Goal: Information Seeking & Learning: Stay updated

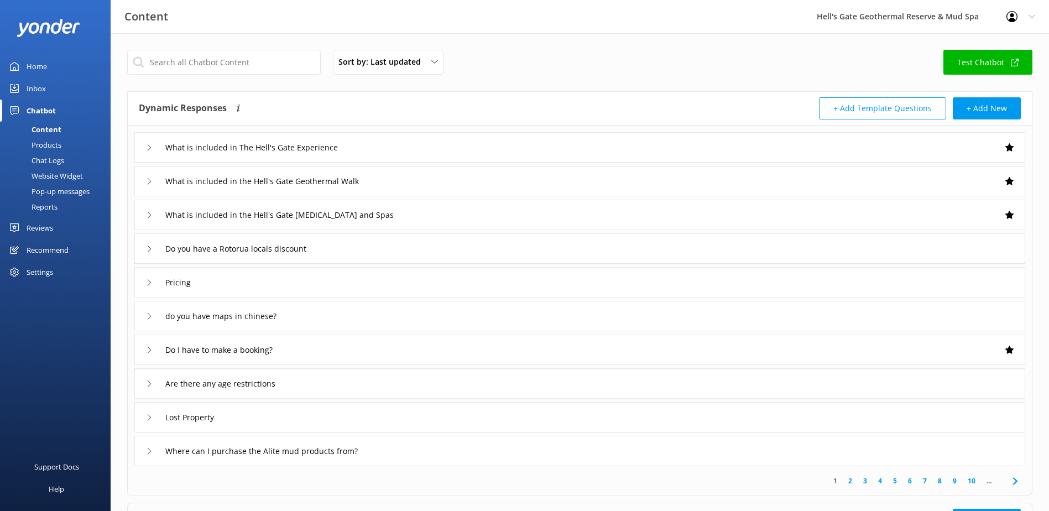
click at [36, 228] on div "Reviews" at bounding box center [40, 228] width 27 height 22
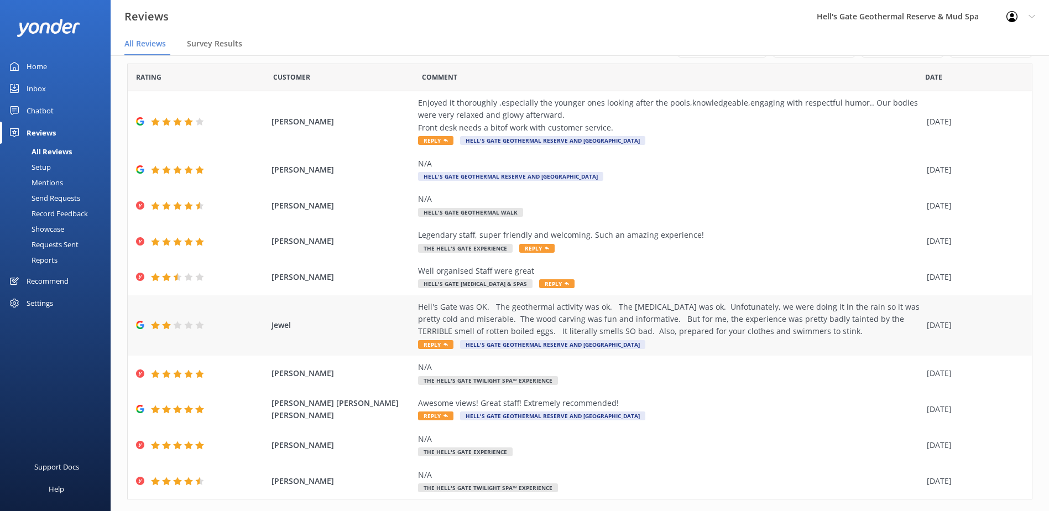
scroll to position [56, 0]
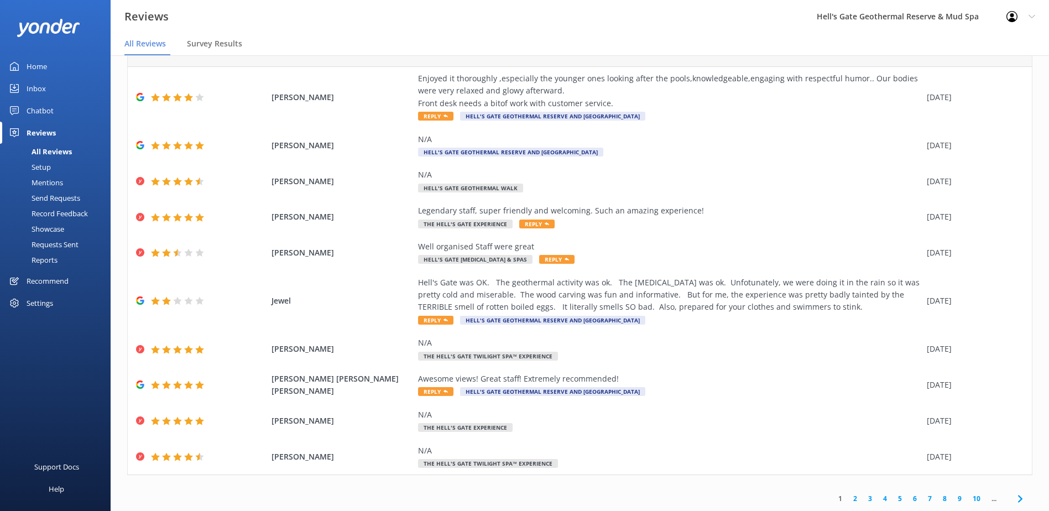
click at [847, 496] on link "2" at bounding box center [854, 498] width 15 height 11
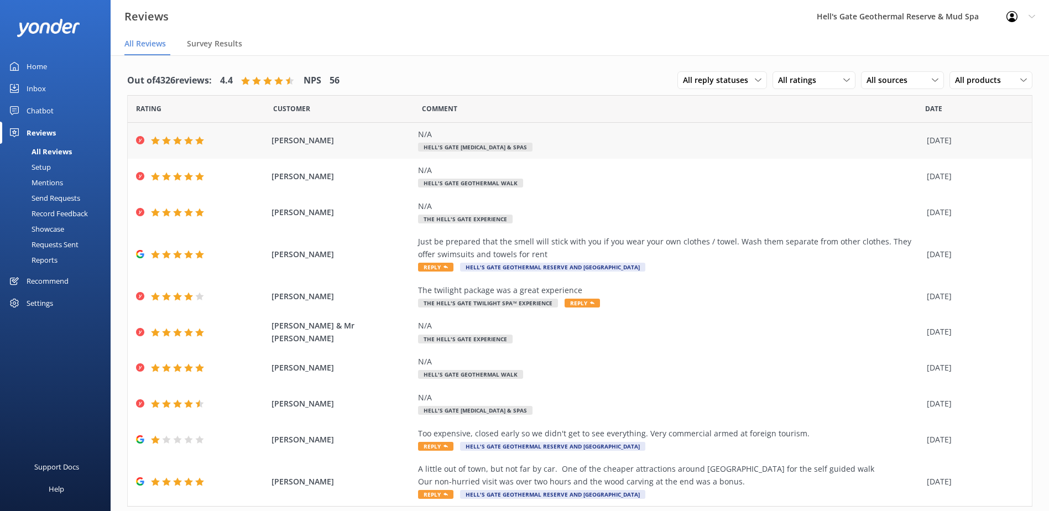
scroll to position [32, 0]
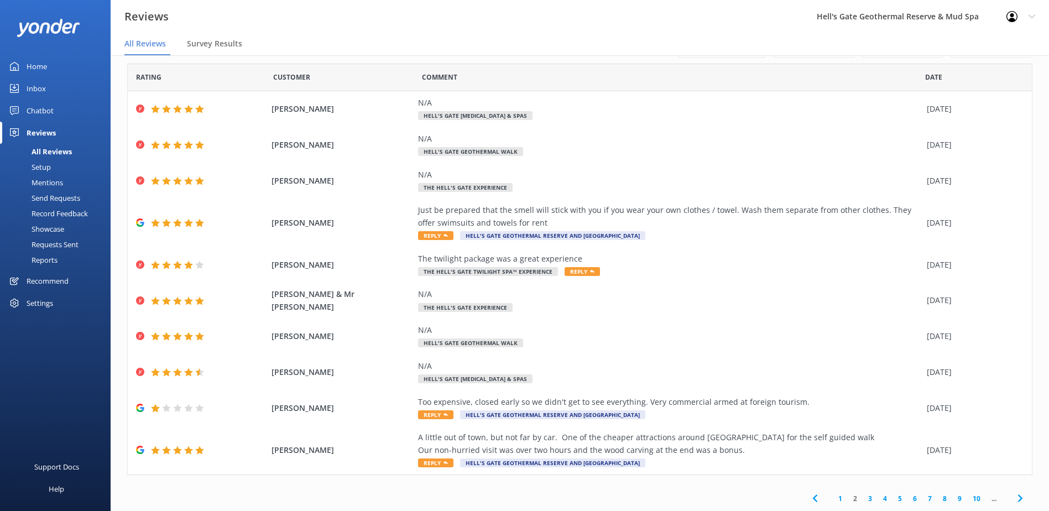
click at [862, 497] on link "3" at bounding box center [869, 498] width 15 height 11
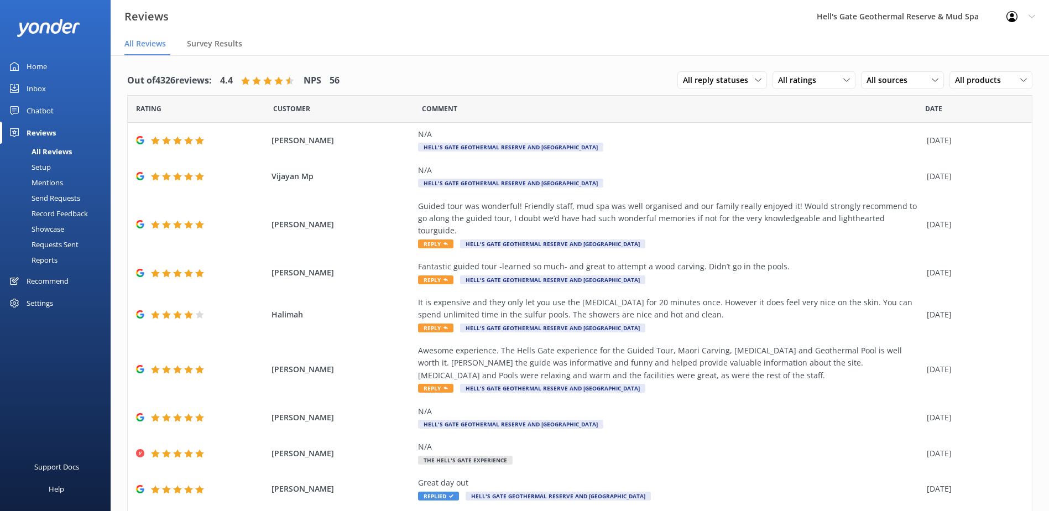
click at [59, 245] on div "Requests Sent" at bounding box center [43, 244] width 72 height 15
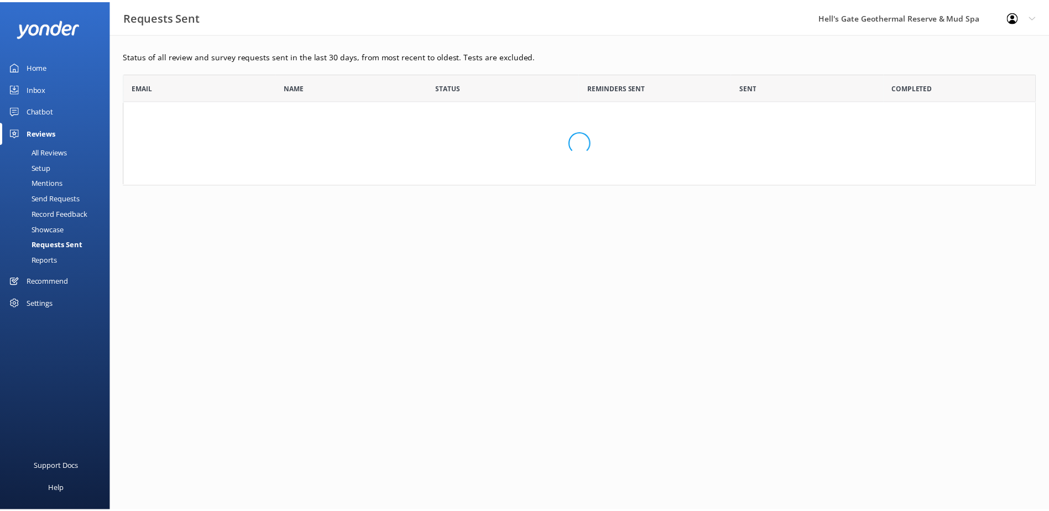
scroll to position [297, 912]
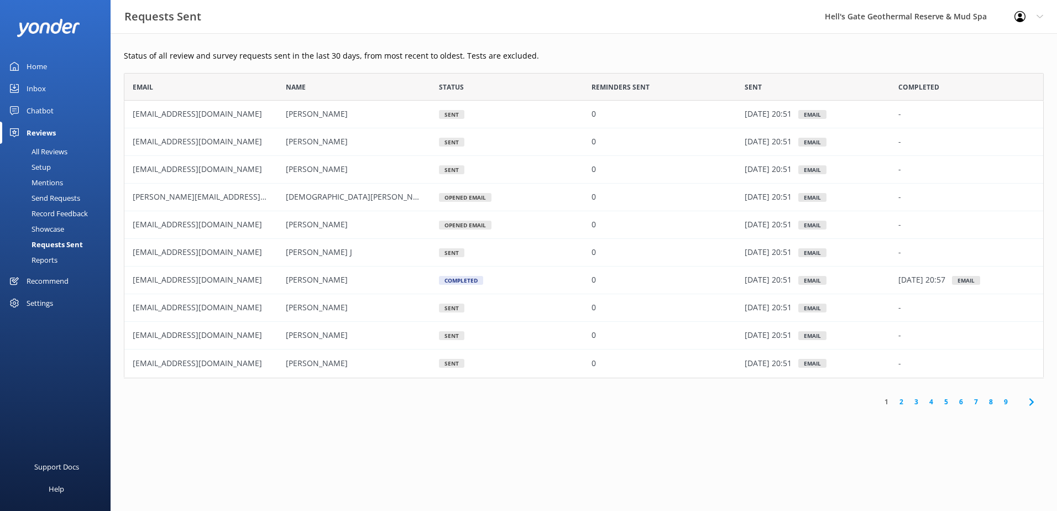
click at [901, 406] on link "2" at bounding box center [901, 401] width 15 height 11
click at [916, 402] on link "3" at bounding box center [916, 401] width 15 height 11
click at [930, 402] on link "4" at bounding box center [931, 401] width 15 height 11
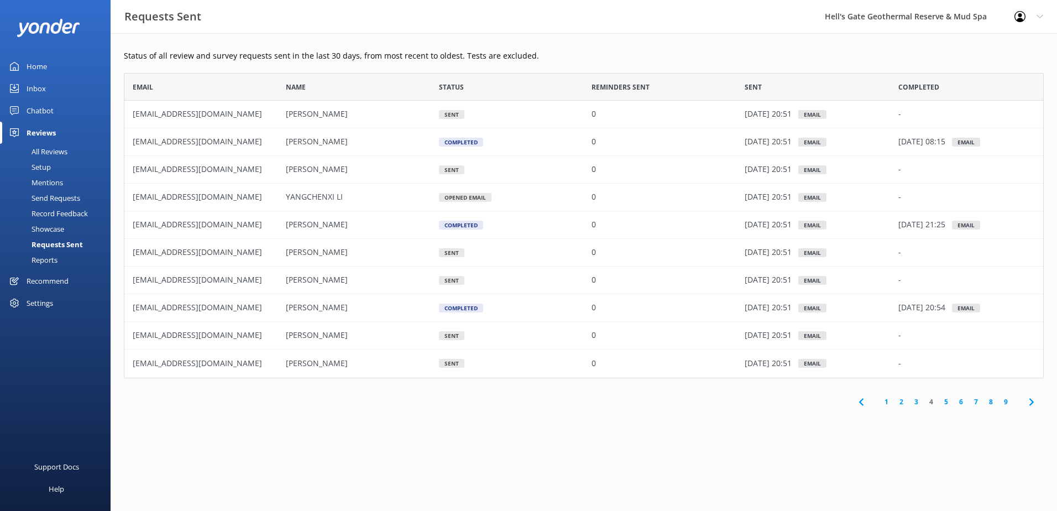
click at [948, 404] on link "5" at bounding box center [946, 401] width 15 height 11
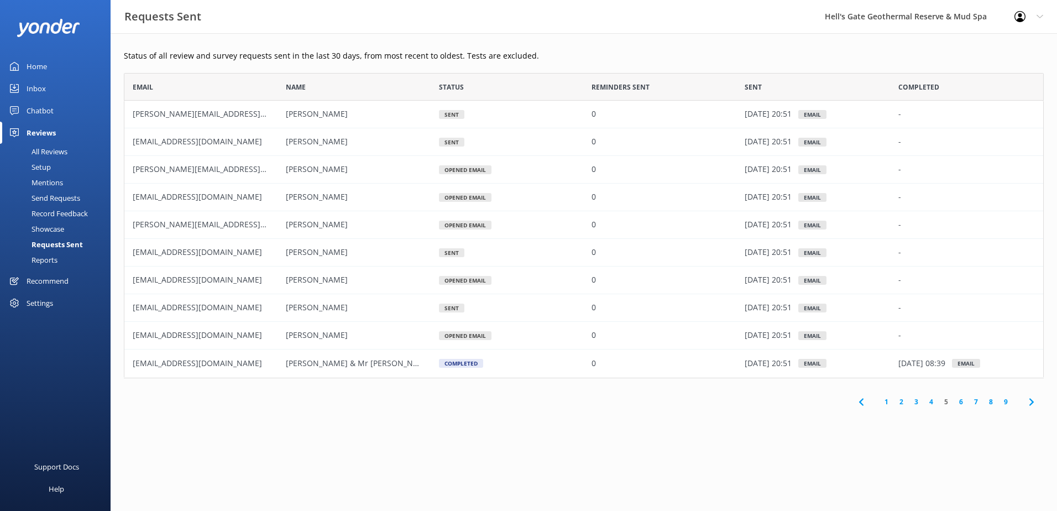
click at [964, 401] on link "6" at bounding box center [961, 401] width 15 height 11
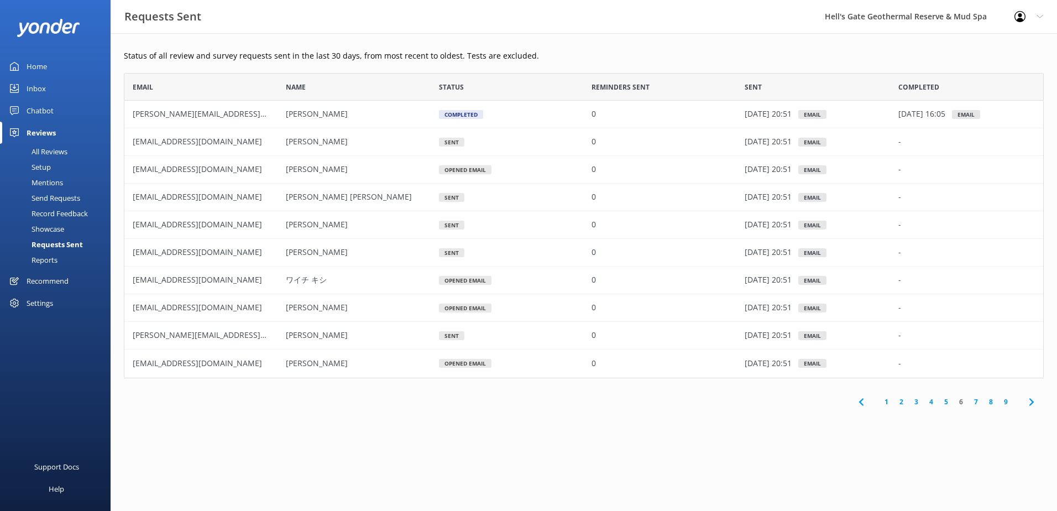
click at [972, 402] on link "7" at bounding box center [976, 401] width 15 height 11
click at [986, 404] on link "8" at bounding box center [990, 401] width 15 height 11
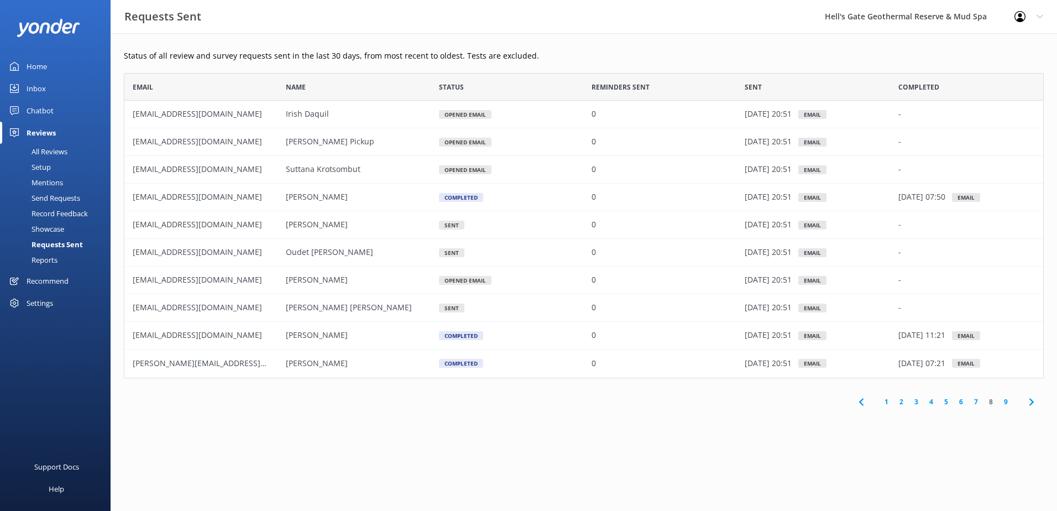
click at [51, 258] on div "Reports" at bounding box center [32, 259] width 51 height 15
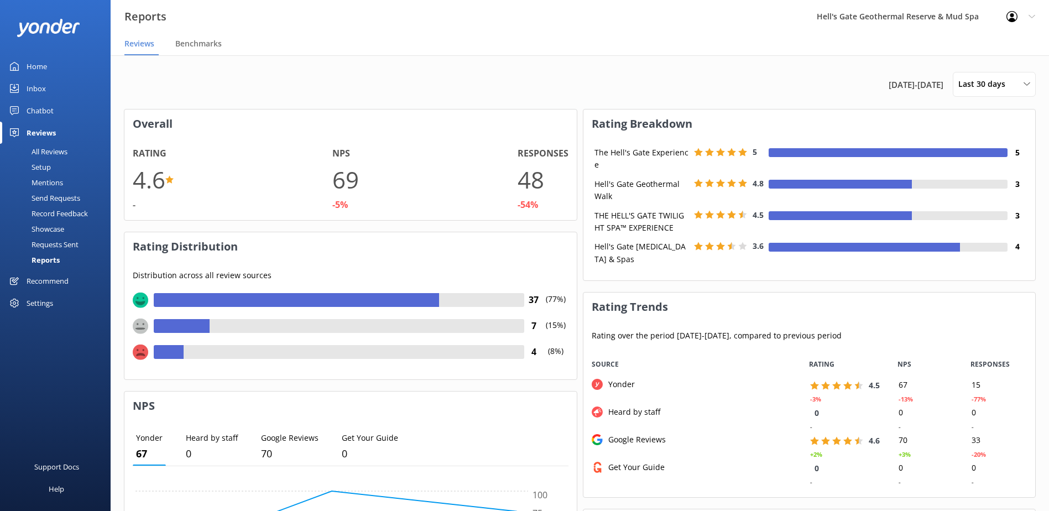
click at [38, 77] on div "Home" at bounding box center [37, 66] width 20 height 22
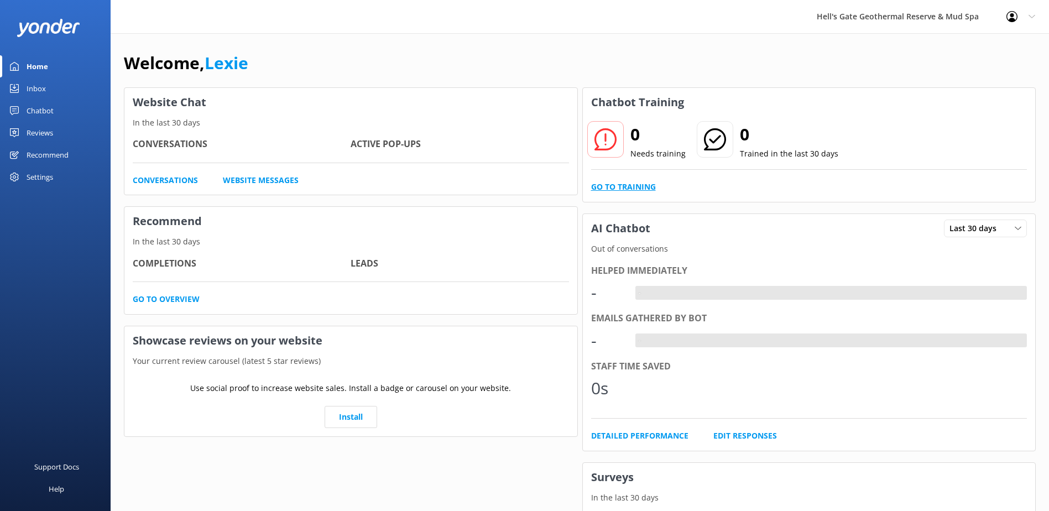
click at [616, 186] on link "Go to Training" at bounding box center [623, 187] width 65 height 12
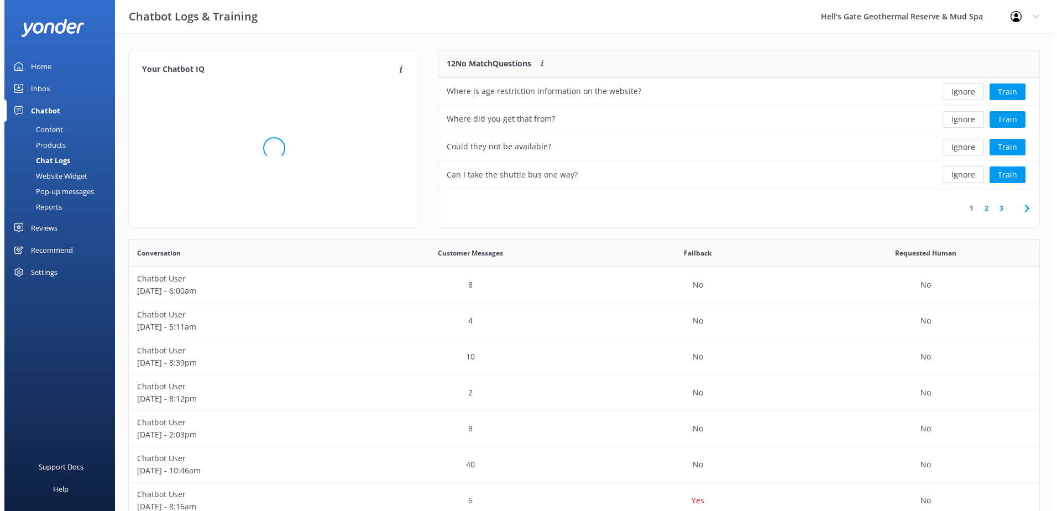
scroll to position [130, 592]
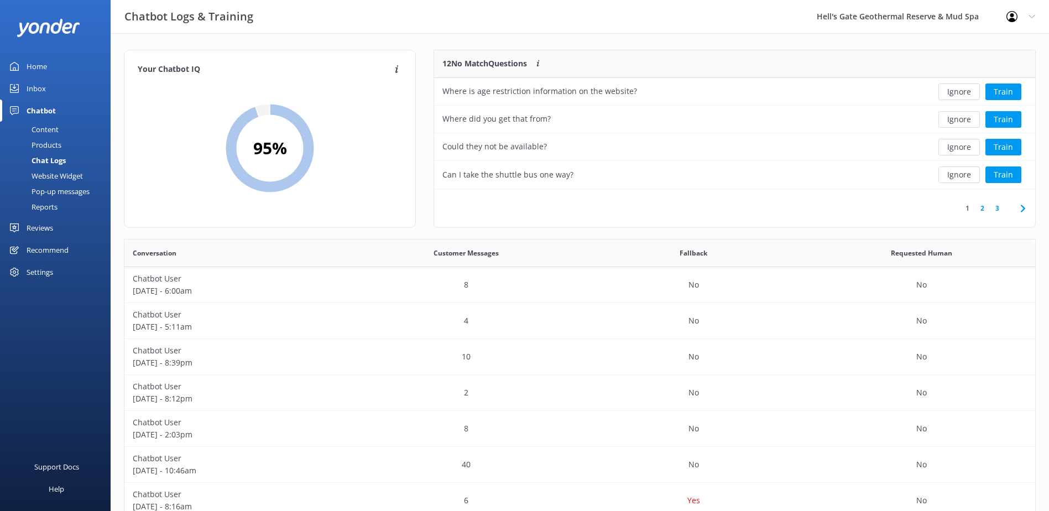
click at [983, 210] on link "2" at bounding box center [982, 208] width 15 height 11
click at [1002, 207] on link "3" at bounding box center [997, 208] width 15 height 11
click at [30, 83] on div "Inbox" at bounding box center [36, 88] width 19 height 22
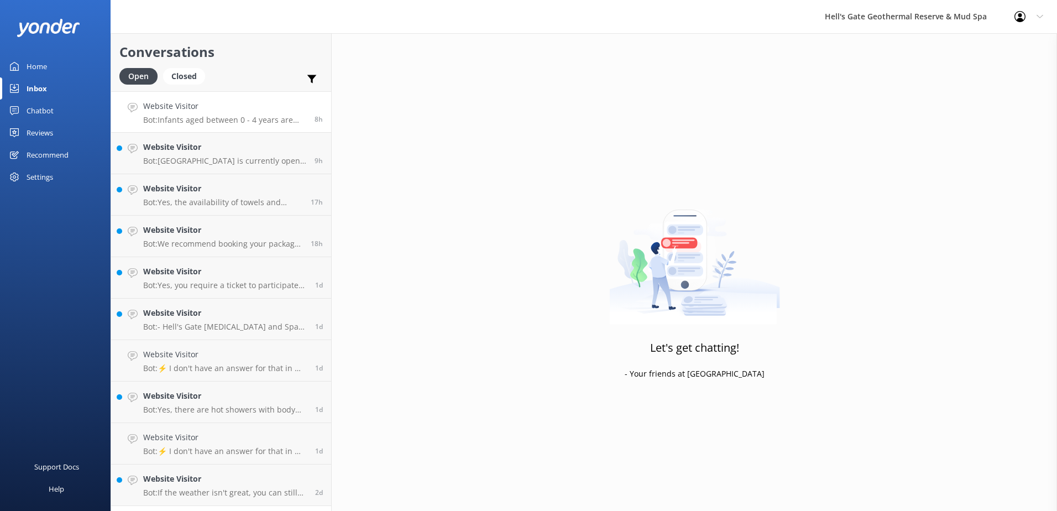
click at [192, 125] on link "Website Visitor Bot: Infants aged between 0 - 4 years are free of charge with a…" at bounding box center [221, 111] width 220 height 41
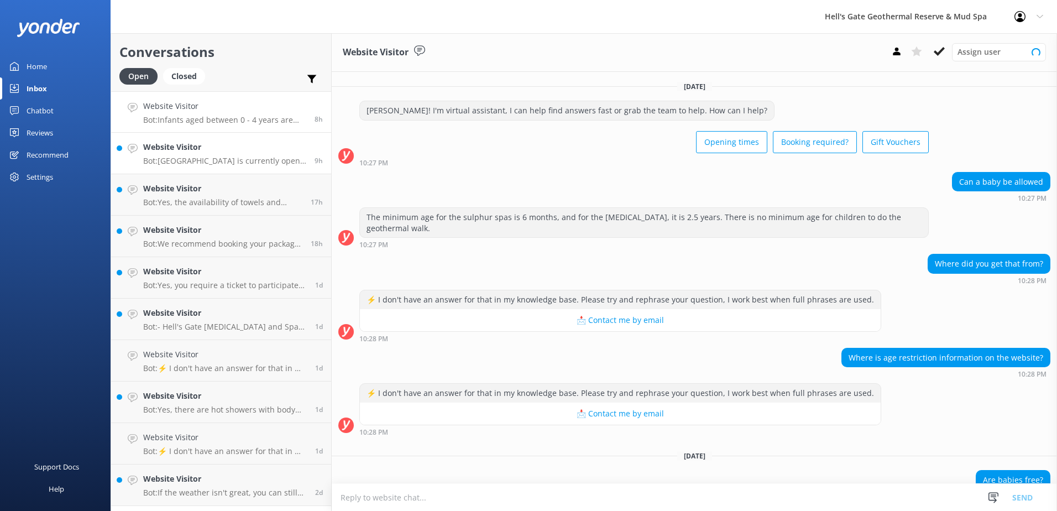
scroll to position [58, 0]
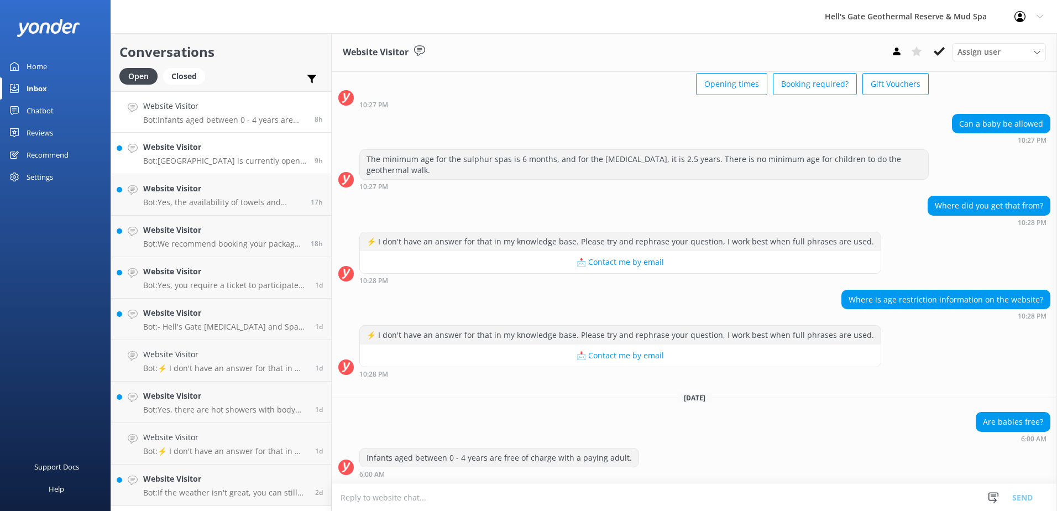
click at [193, 160] on p "Bot: [GEOGRAPHIC_DATA] is currently open from 10am to 6pm. Last entrance times …" at bounding box center [224, 161] width 163 height 10
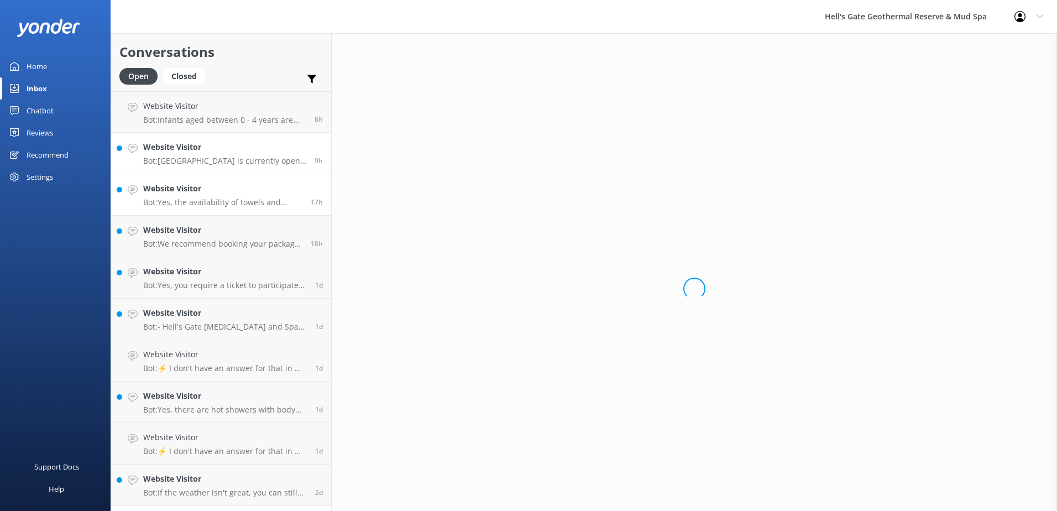
click at [196, 201] on p "Bot: Yes, the availability of towels and swimwear for hire is subject to availa…" at bounding box center [222, 202] width 159 height 10
click at [193, 241] on p "Bot: We recommend booking your package in advance to avoid disappointment. You …" at bounding box center [222, 244] width 159 height 10
drag, startPoint x: 201, startPoint y: 277, endPoint x: 201, endPoint y: 319, distance: 42.0
click at [201, 278] on h4 "Website Visitor" at bounding box center [225, 271] width 164 height 12
click at [202, 329] on p "Bot: - Hell's Gate [MEDICAL_DATA] and Spas: Mud baths, Sulphur spas, and a comp…" at bounding box center [225, 327] width 164 height 10
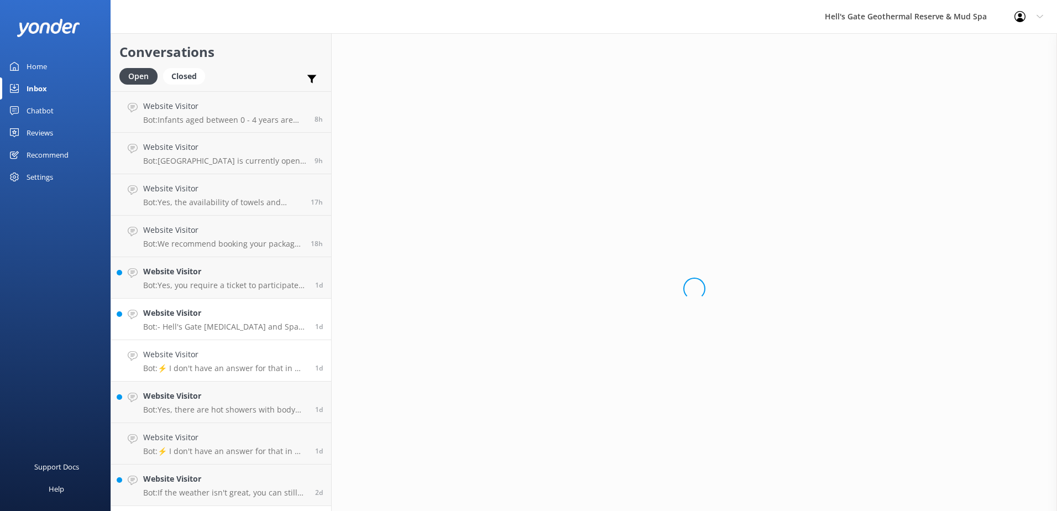
click at [201, 375] on link "Website Visitor Bot: ⚡ I don't have an answer for that in my knowledge base. Pl…" at bounding box center [221, 360] width 220 height 41
click at [201, 404] on div "Website Visitor Bot: Yes, there are hot showers with body wash available in our…" at bounding box center [225, 402] width 164 height 24
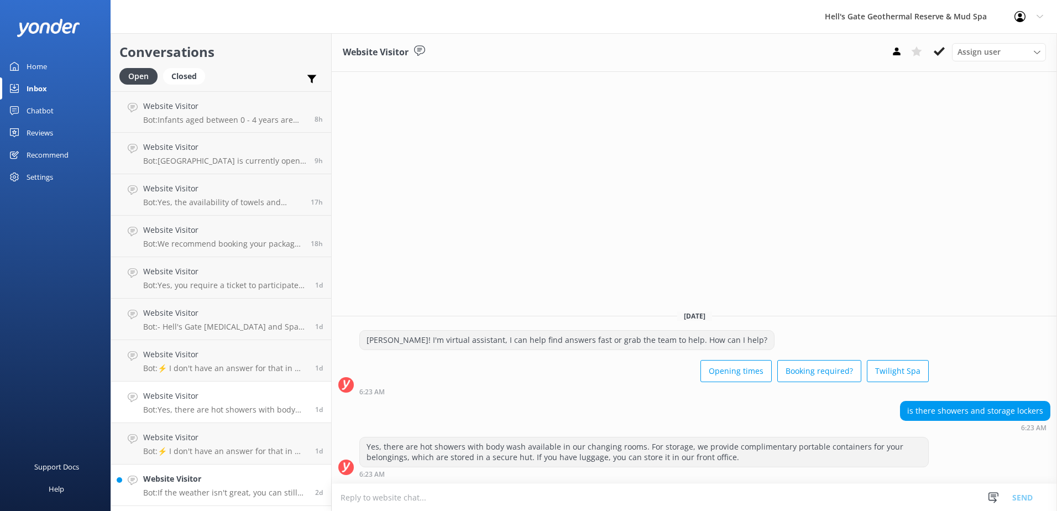
click at [191, 489] on p "Bot: If the weather isn't great, you can still enjoy all of our experiences in …" at bounding box center [225, 493] width 164 height 10
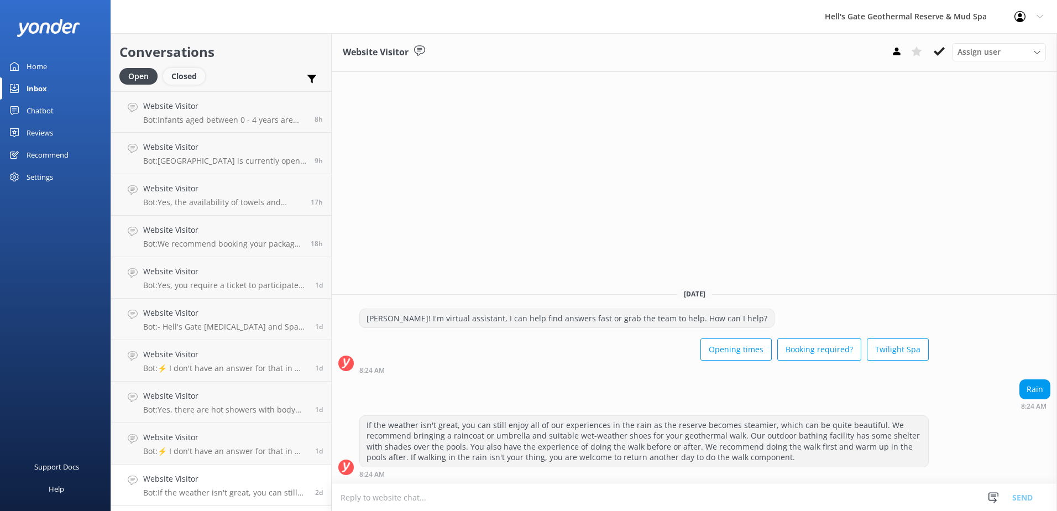
click at [189, 82] on div "Closed" at bounding box center [184, 76] width 42 height 17
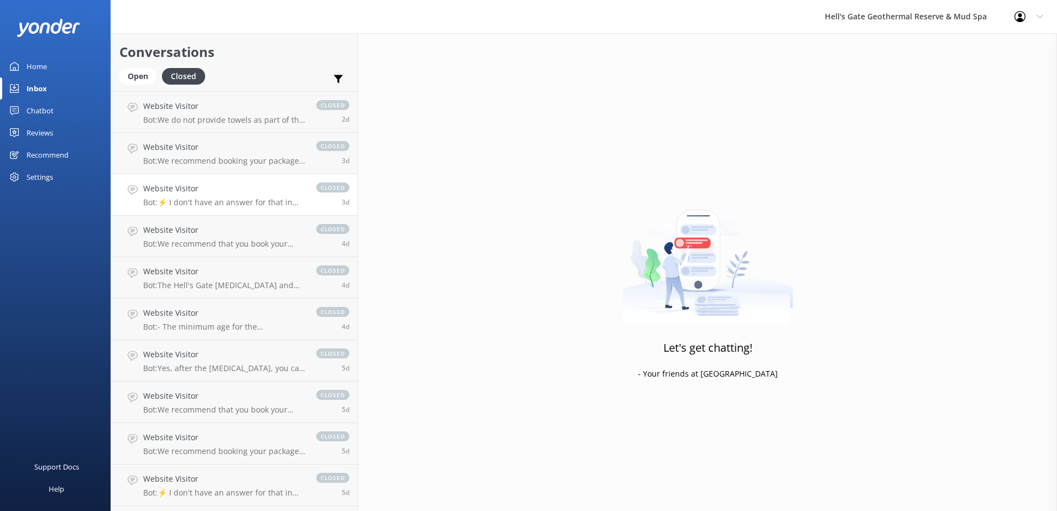
click at [197, 190] on h4 "Website Visitor" at bounding box center [224, 188] width 162 height 12
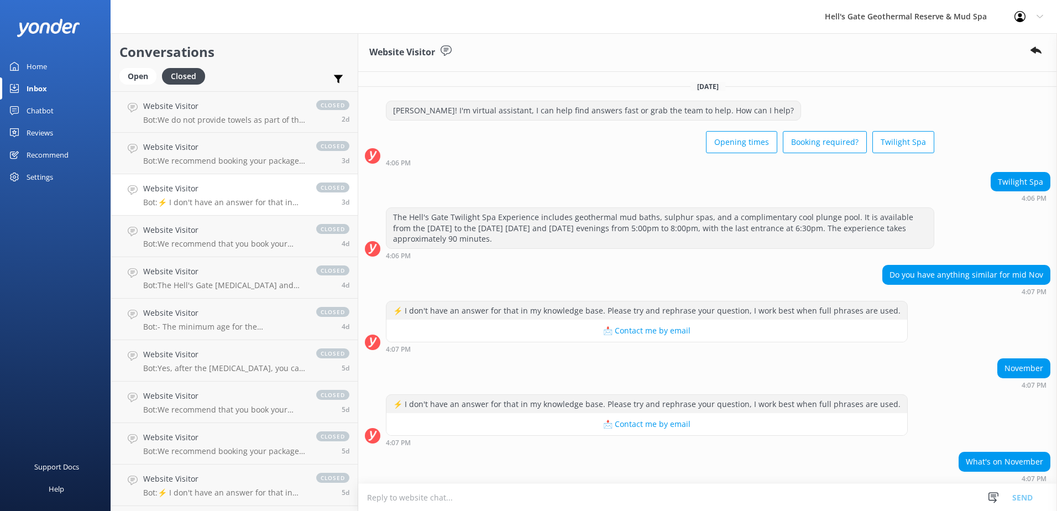
click at [27, 66] on div "Home" at bounding box center [37, 66] width 20 height 22
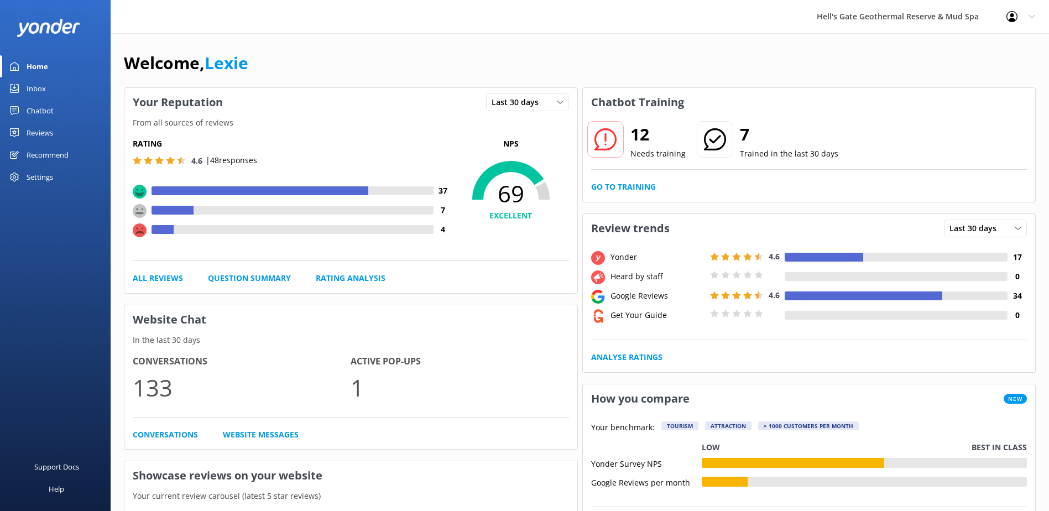
click at [36, 126] on div "Reviews" at bounding box center [40, 133] width 27 height 22
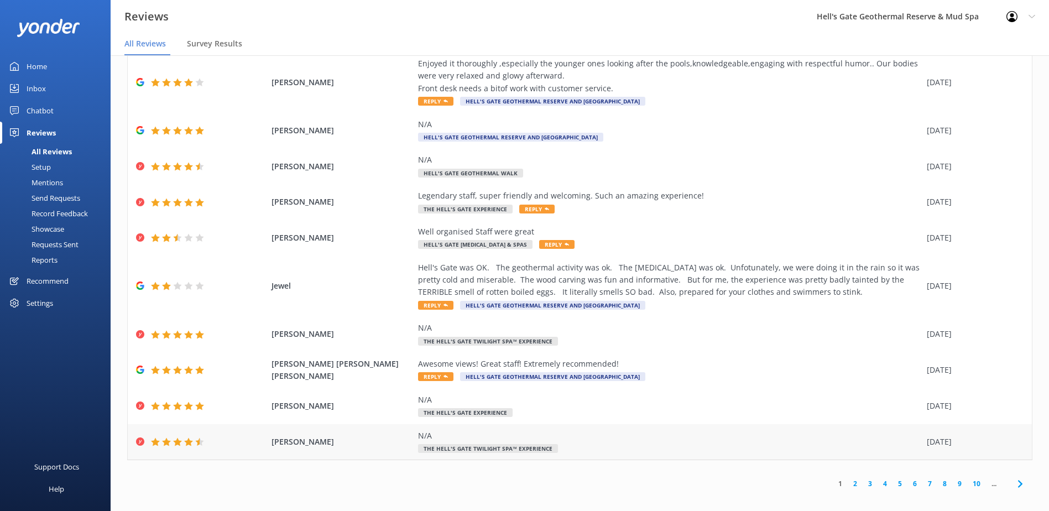
scroll to position [22, 0]
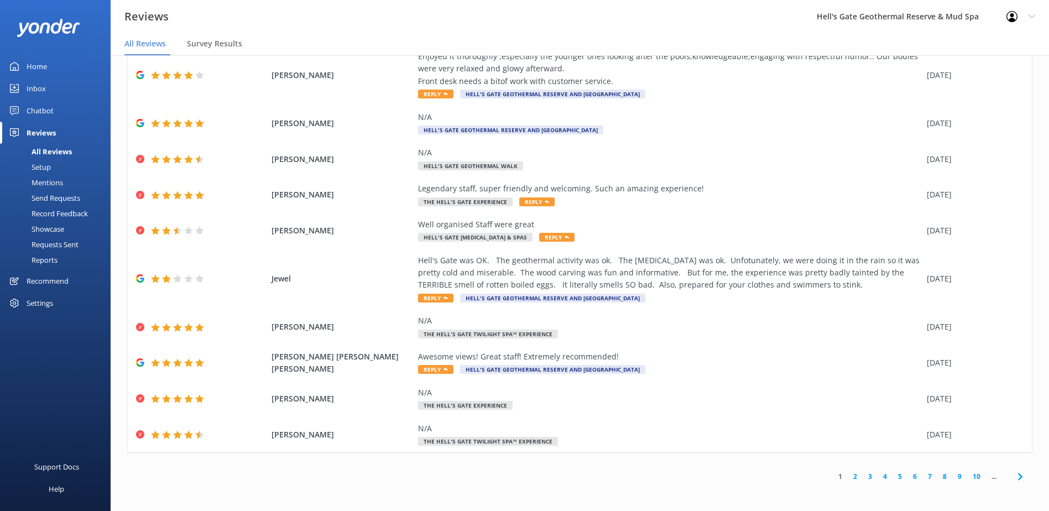
click at [848, 477] on link "2" at bounding box center [854, 476] width 15 height 11
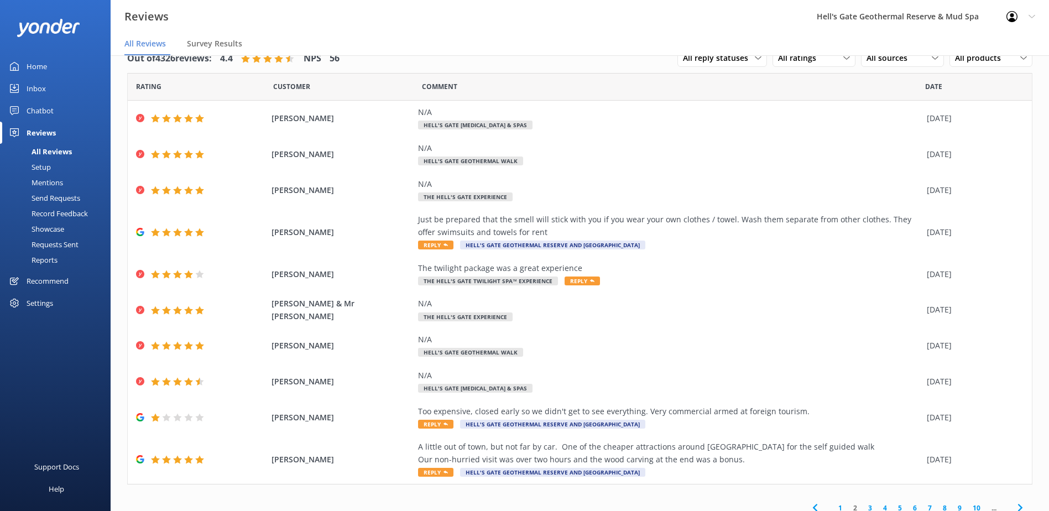
click at [862, 509] on link "3" at bounding box center [869, 507] width 15 height 11
